Goal: Task Accomplishment & Management: Use online tool/utility

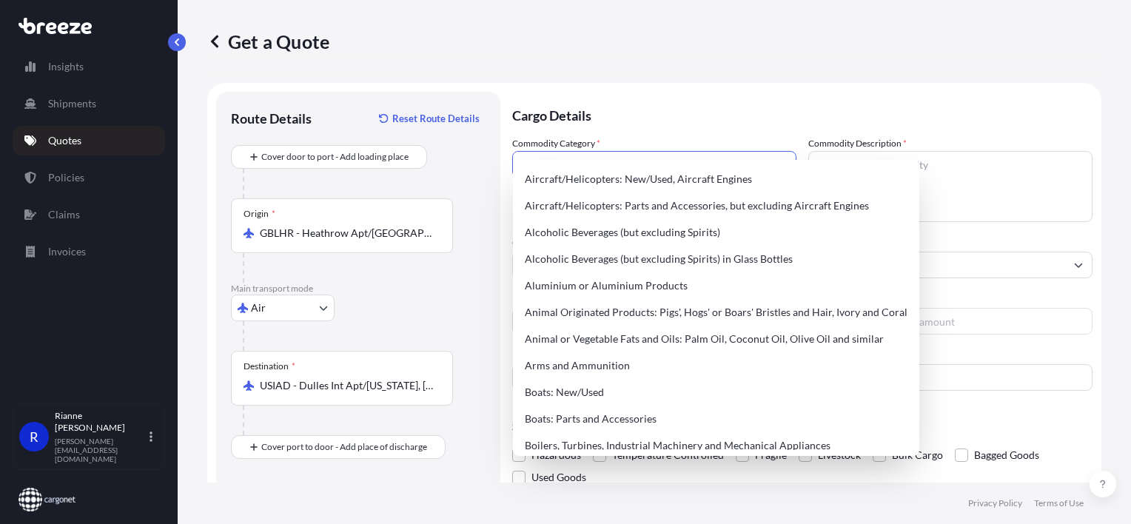
select select "Air"
select select "1"
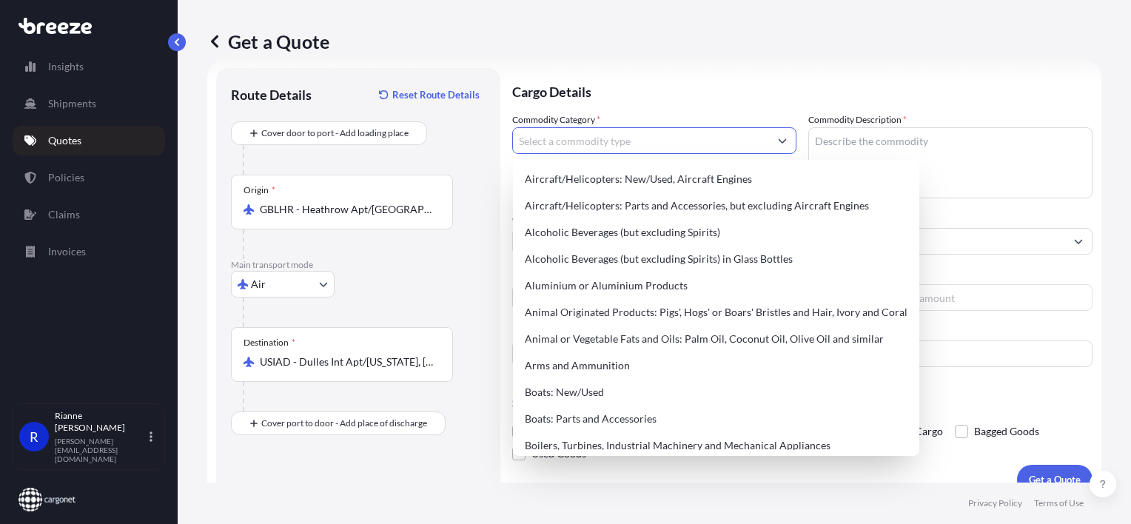
click at [560, 139] on input "Commodity Category *" at bounding box center [641, 140] width 256 height 27
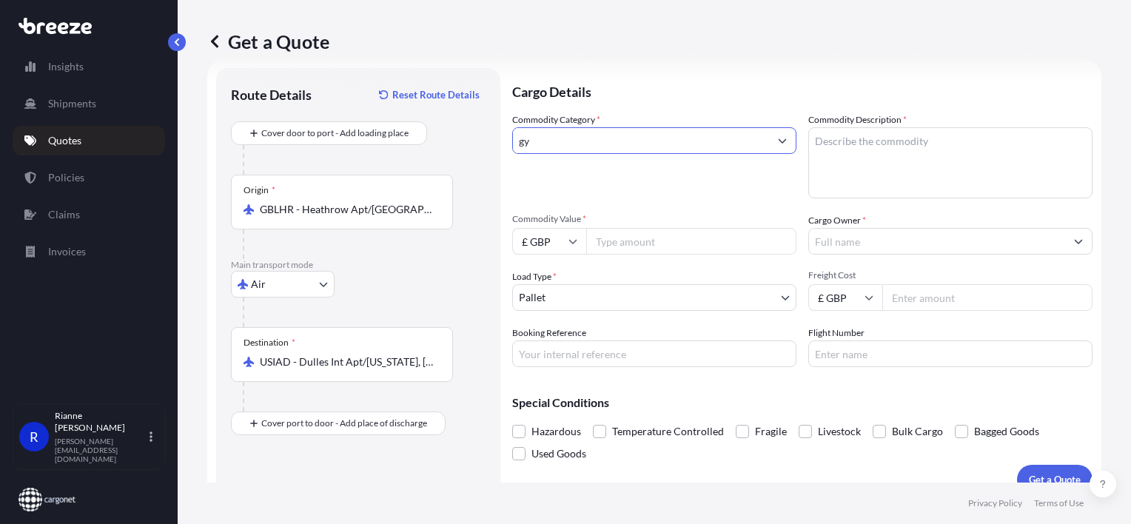
type input "g"
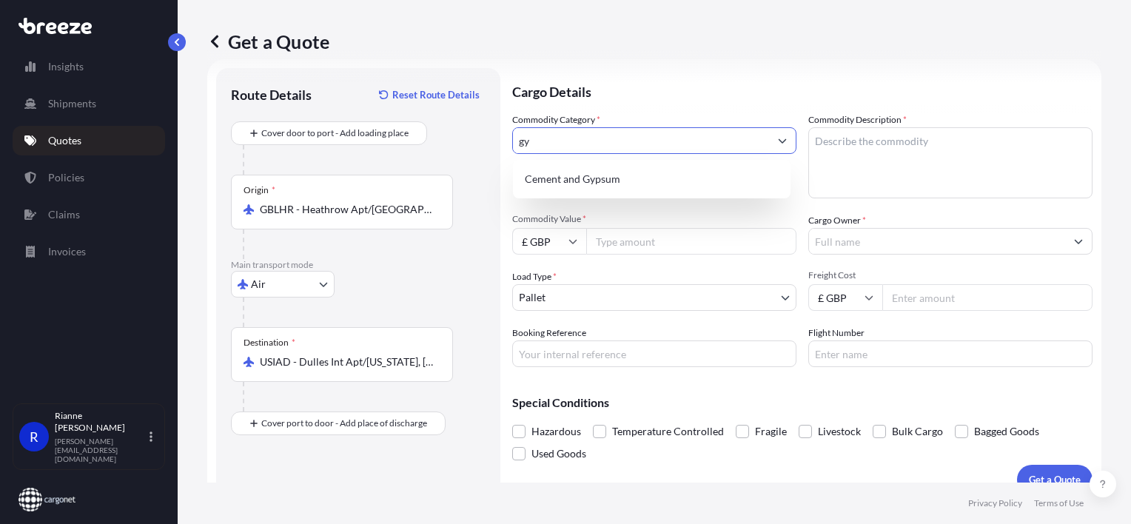
type input "g"
click at [644, 183] on div "Toys, Games and Sports Requisites" at bounding box center [652, 179] width 266 height 27
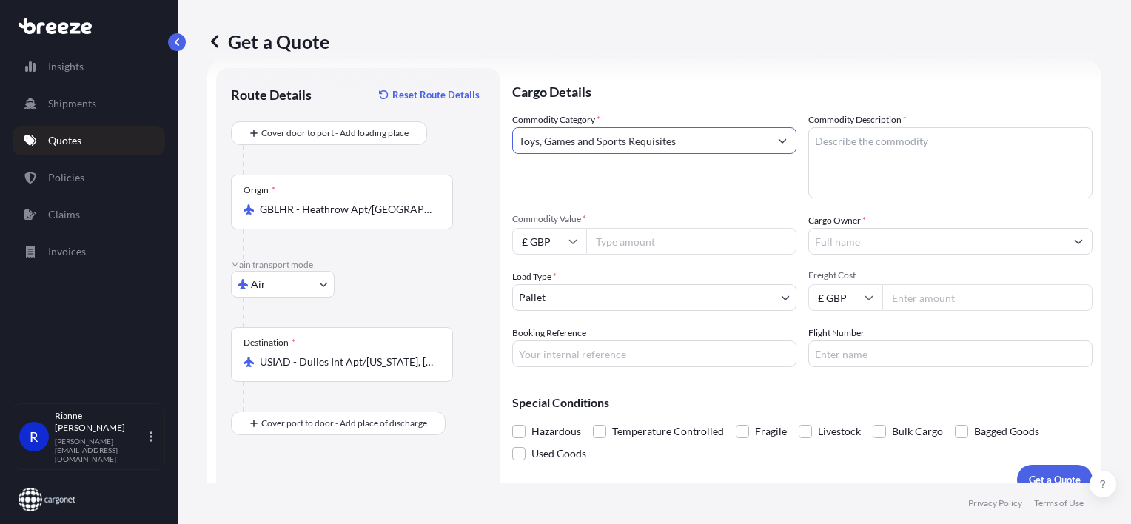
type input "Toys, Games and Sports Requisites"
click at [918, 137] on textarea "Commodity Description *" at bounding box center [950, 162] width 284 height 71
type textarea "GYM equipment"
click at [705, 240] on input "Commodity Value *" at bounding box center [691, 241] width 210 height 27
type input "6000"
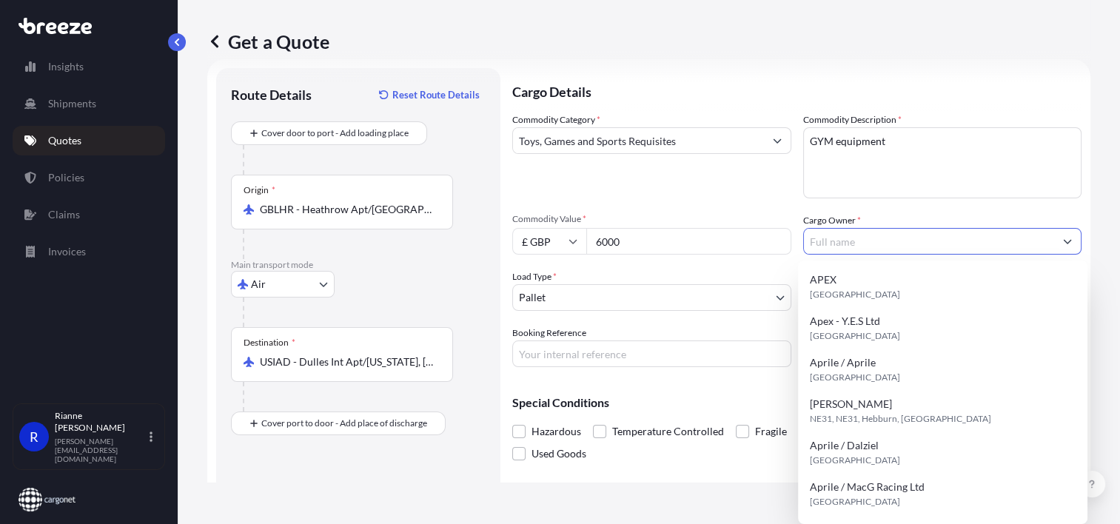
click at [972, 246] on input "Cargo Owner *" at bounding box center [929, 241] width 251 height 27
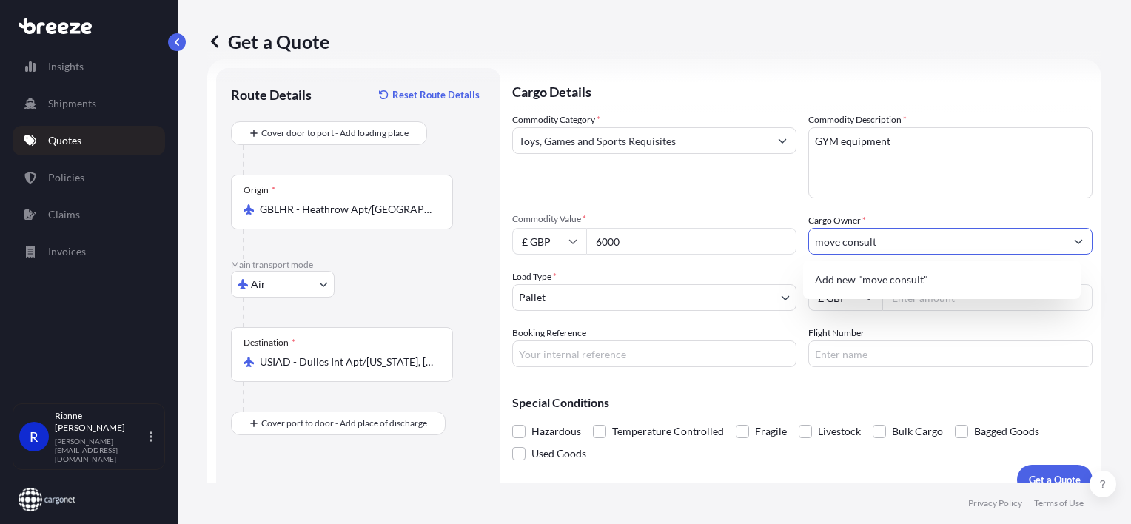
type input "move consult"
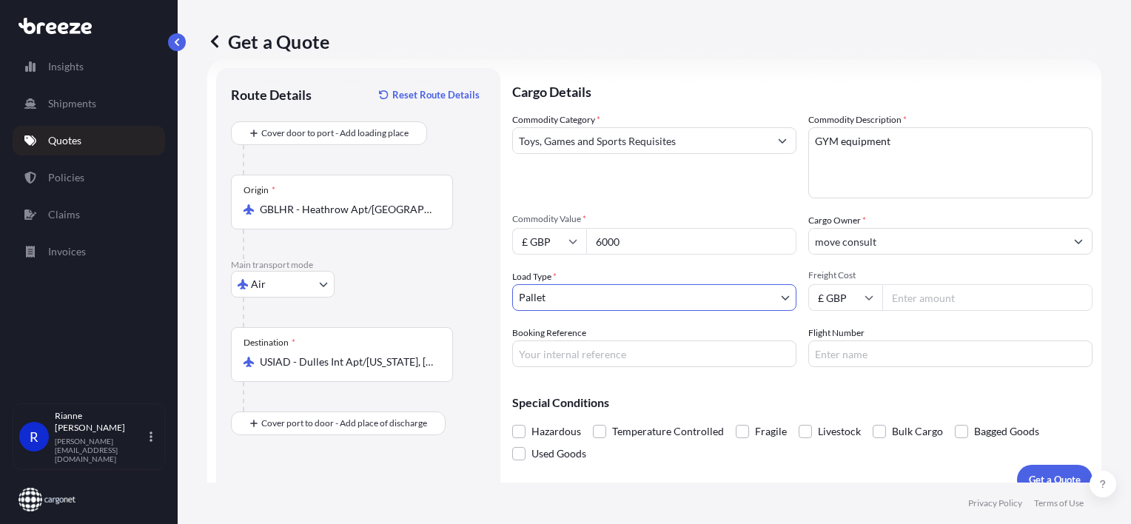
click at [608, 351] on input "Booking Reference" at bounding box center [654, 354] width 284 height 27
paste input "AQ196775"
type input "AQ196775"
click at [905, 299] on input "Freight Cost" at bounding box center [987, 297] width 210 height 27
type input "741"
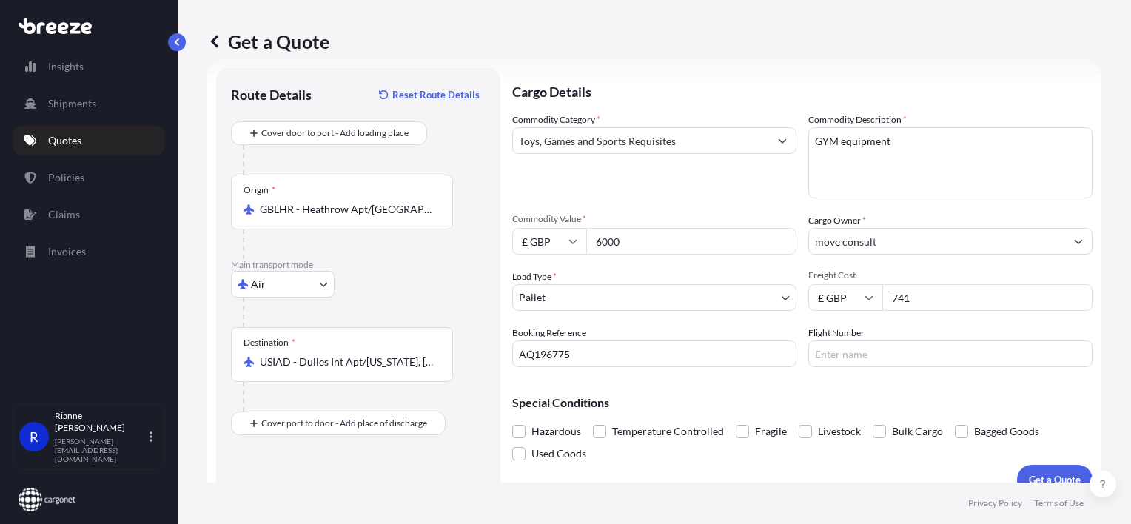
click at [1036, 475] on p "Get a Quote" at bounding box center [1055, 479] width 52 height 15
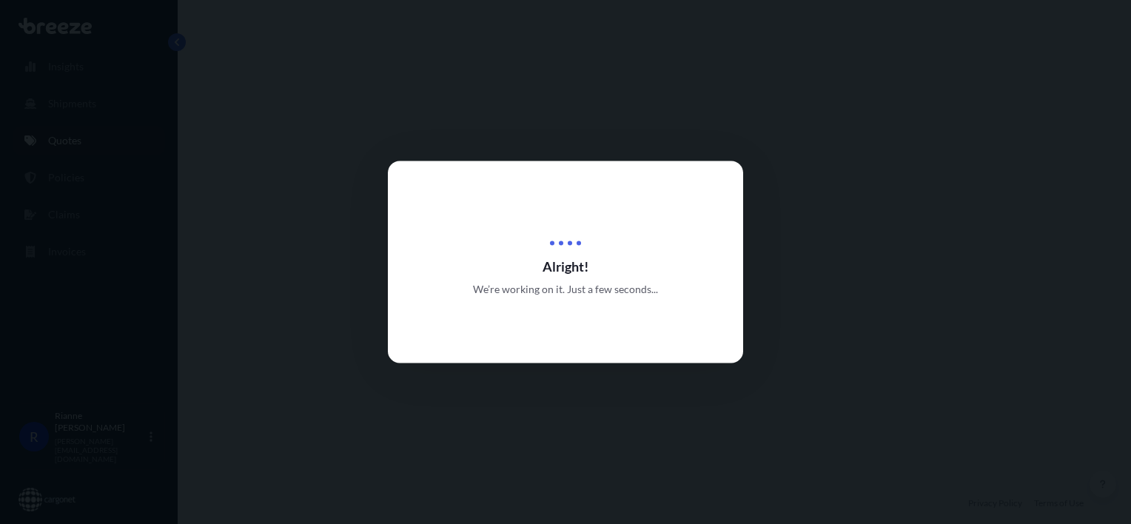
select select "Air"
select select "1"
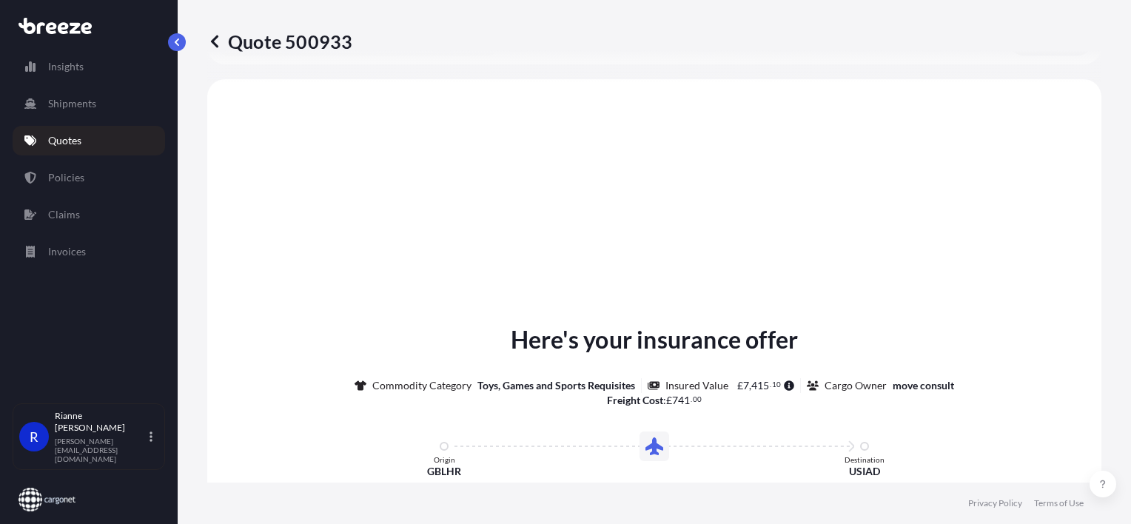
scroll to position [468, 0]
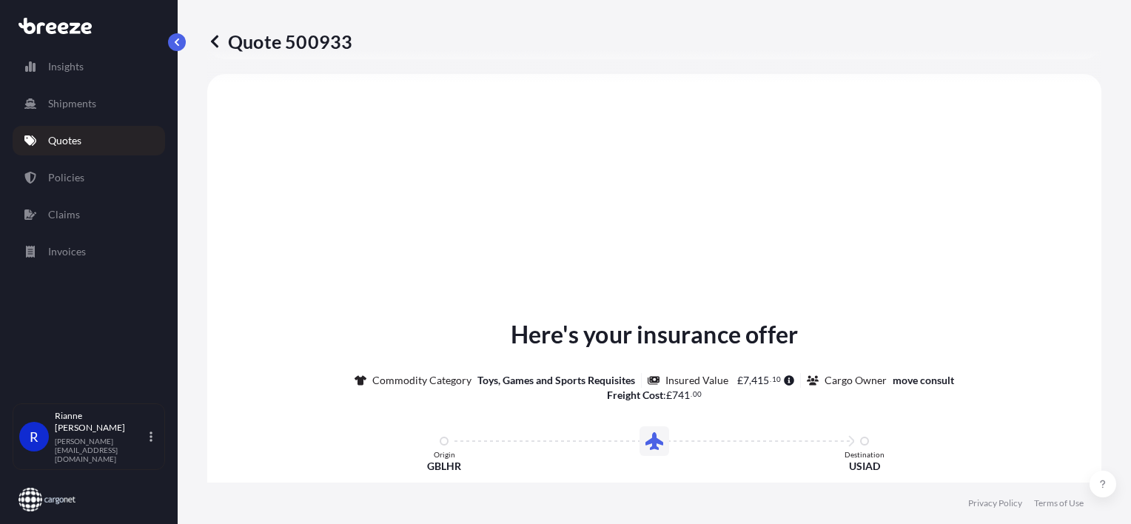
click at [791, 312] on div "Here's your insurance offer Commodity Category Toys, Games and Sports Requisite…" at bounding box center [654, 486] width 853 height 782
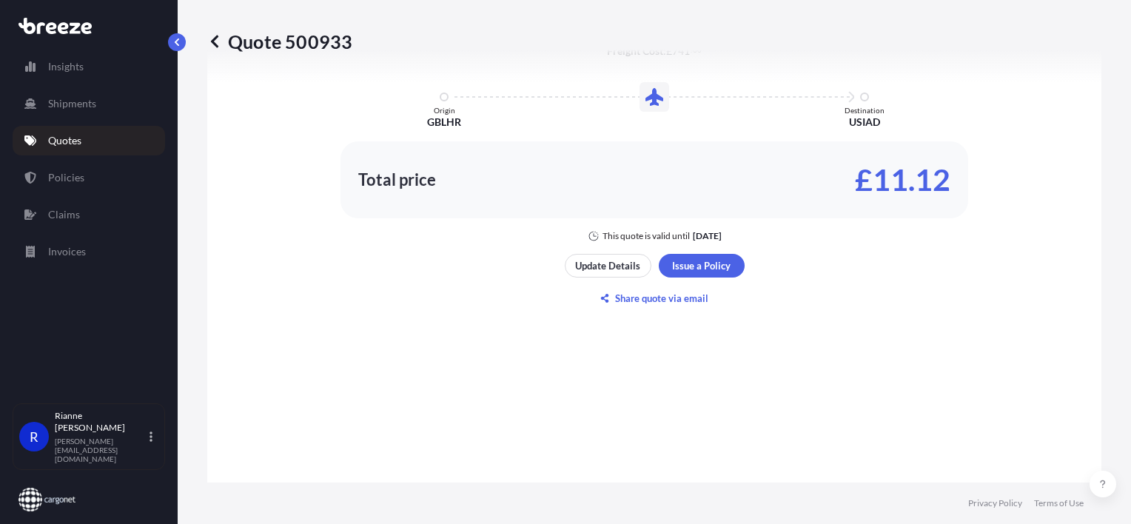
scroll to position [838, 0]
